Goal: Information Seeking & Learning: Learn about a topic

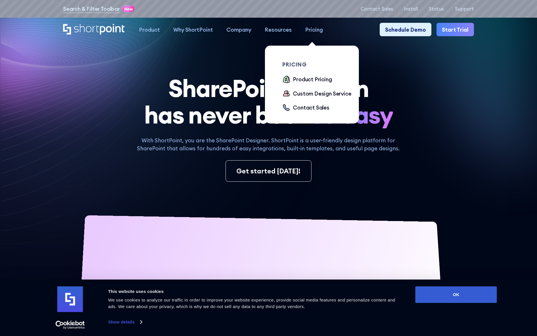
click at [314, 28] on div "Pricing" at bounding box center [314, 30] width 18 height 8
click at [299, 81] on div "Product Pricing" at bounding box center [312, 79] width 39 height 8
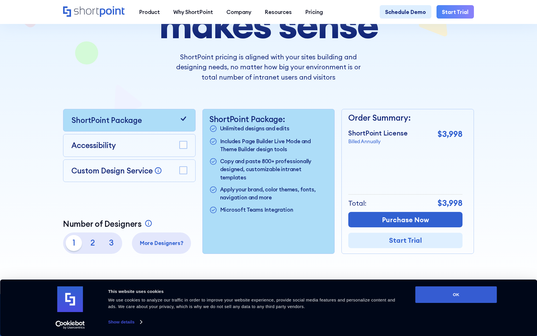
scroll to position [114, 0]
